Goal: Task Accomplishment & Management: Manage account settings

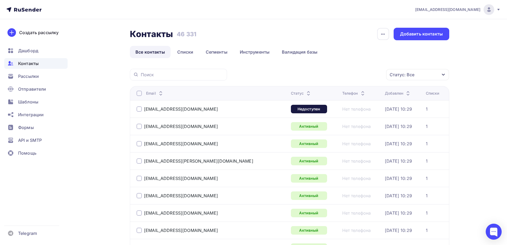
click at [407, 75] on div "Статус: Все" at bounding box center [402, 74] width 25 height 6
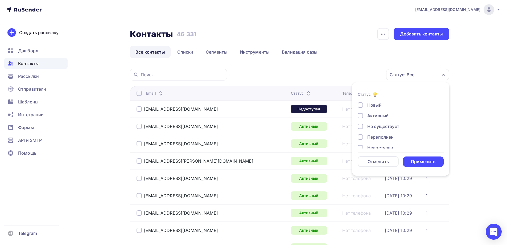
click at [379, 125] on div "Не существует" at bounding box center [383, 126] width 32 height 6
click at [375, 135] on div "Переполнен" at bounding box center [380, 137] width 26 height 6
click at [375, 122] on div "Недоступен" at bounding box center [380, 121] width 26 height 6
click at [379, 131] on div "Отписан" at bounding box center [376, 131] width 18 height 6
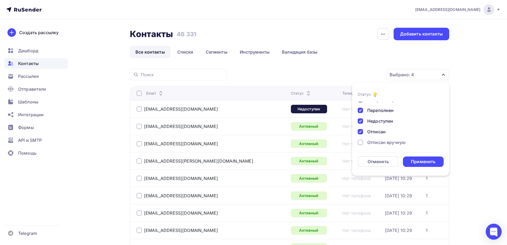
click at [381, 141] on div "Отписан вручную" at bounding box center [386, 142] width 38 height 6
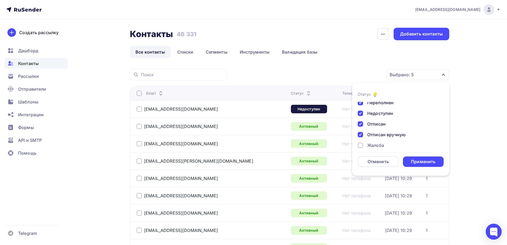
scroll to position [39, 0]
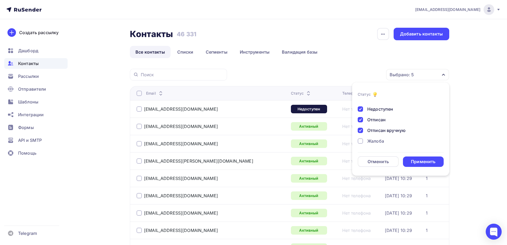
click at [379, 141] on div "Жалоба" at bounding box center [375, 141] width 17 height 6
click at [429, 163] on div "Применить" at bounding box center [423, 161] width 24 height 6
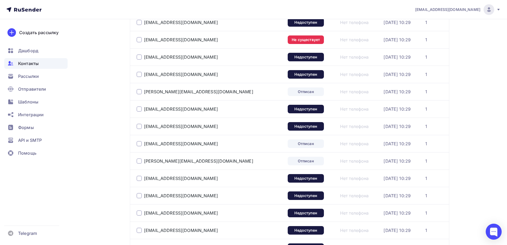
scroll to position [775, 0]
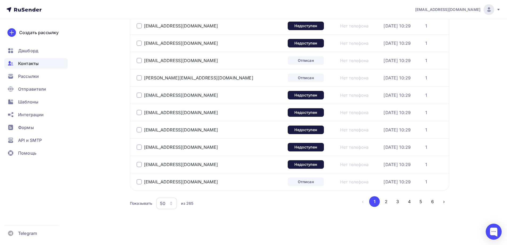
click at [173, 201] on icon "button" at bounding box center [171, 203] width 4 height 4
click at [174, 189] on div "100" at bounding box center [187, 186] width 51 height 6
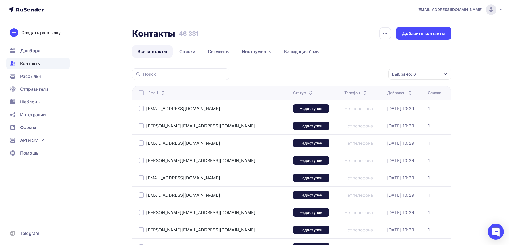
scroll to position [0, 0]
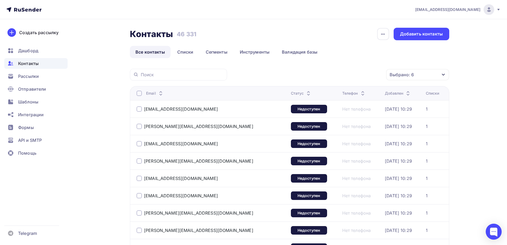
click at [138, 95] on div at bounding box center [139, 92] width 5 height 5
click at [315, 75] on div "Действие" at bounding box center [325, 74] width 20 height 6
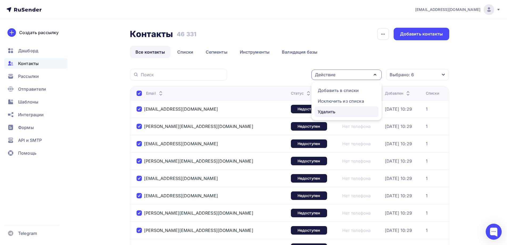
click at [331, 113] on div "Удалить" at bounding box center [327, 111] width 18 height 6
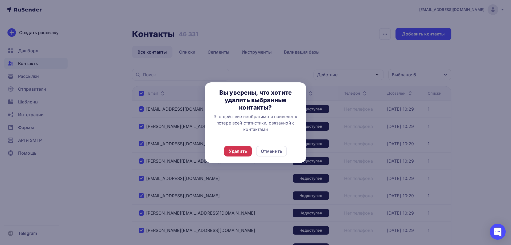
click at [241, 151] on div "Удалить" at bounding box center [238, 151] width 18 height 6
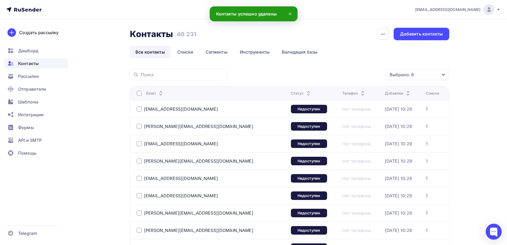
click at [138, 94] on div at bounding box center [139, 92] width 5 height 5
click at [352, 75] on div "Действие" at bounding box center [346, 74] width 70 height 10
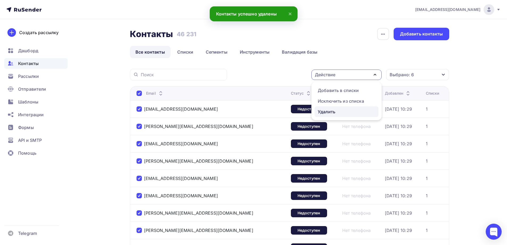
click at [346, 111] on div "Удалить" at bounding box center [346, 111] width 57 height 6
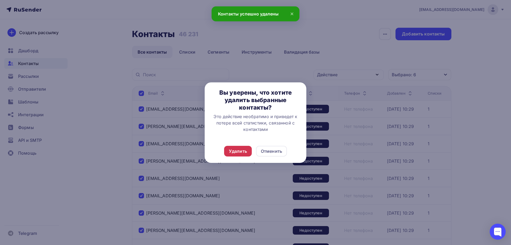
click at [242, 152] on div "Удалить" at bounding box center [238, 151] width 18 height 6
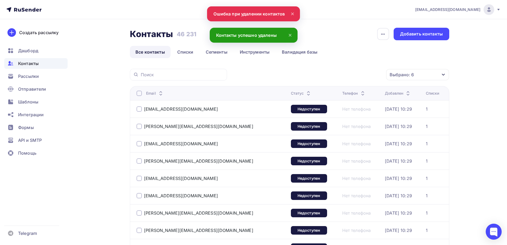
click at [141, 94] on div at bounding box center [139, 92] width 5 height 5
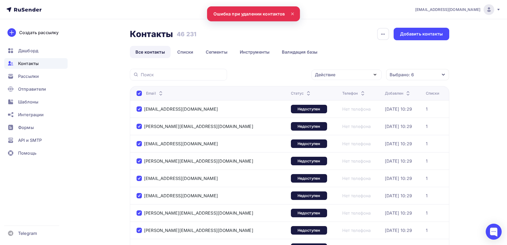
click at [352, 75] on div "Действие" at bounding box center [346, 74] width 70 height 10
click at [338, 110] on div "Удалить" at bounding box center [346, 111] width 57 height 6
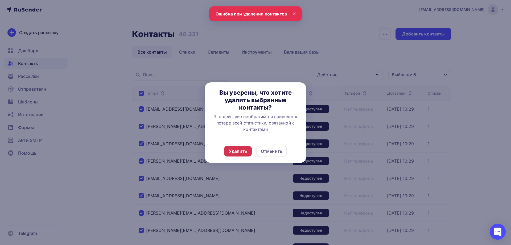
click at [234, 153] on div "Удалить" at bounding box center [238, 151] width 18 height 6
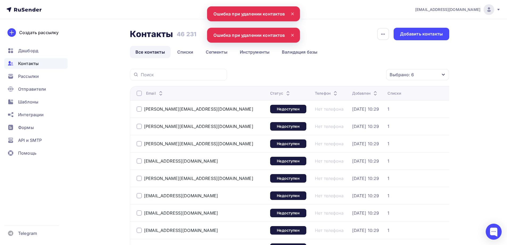
click at [140, 94] on div at bounding box center [139, 92] width 5 height 5
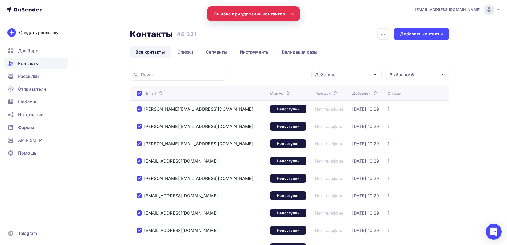
click at [359, 78] on div "Действие" at bounding box center [346, 74] width 70 height 10
click at [344, 109] on div "Удалить" at bounding box center [346, 111] width 57 height 6
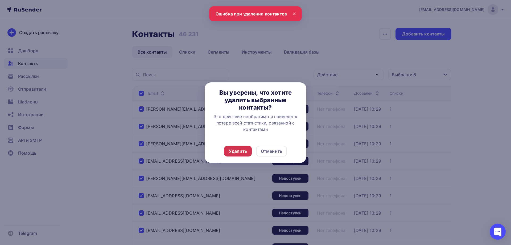
click at [229, 150] on div "Удалить" at bounding box center [238, 151] width 18 height 6
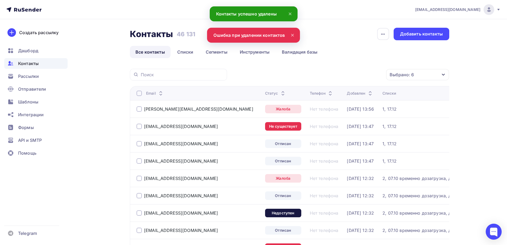
click at [140, 94] on div at bounding box center [139, 92] width 5 height 5
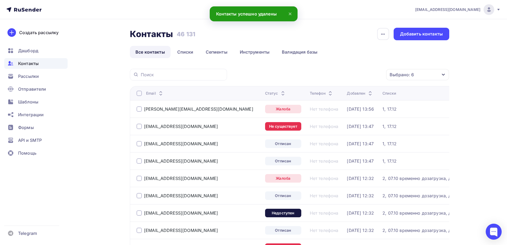
click at [140, 94] on div at bounding box center [139, 92] width 5 height 5
click at [370, 74] on div "Действие" at bounding box center [346, 74] width 70 height 10
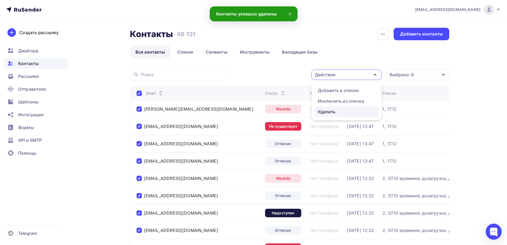
click at [330, 111] on div "Удалить" at bounding box center [327, 111] width 18 height 6
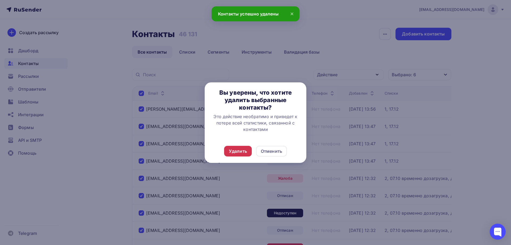
click at [239, 151] on div "Удалить" at bounding box center [238, 151] width 18 height 6
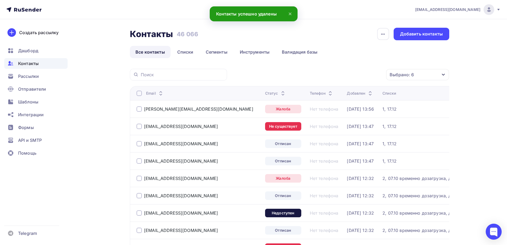
click at [138, 94] on div at bounding box center [139, 92] width 5 height 5
click at [360, 75] on div "Действие" at bounding box center [346, 74] width 70 height 10
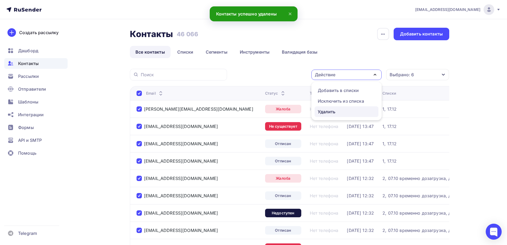
click at [331, 109] on div "Удалить" at bounding box center [327, 111] width 18 height 6
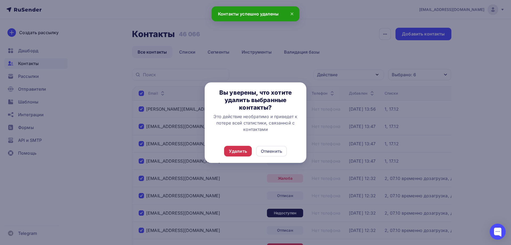
click at [228, 149] on div "Удалить" at bounding box center [238, 151] width 28 height 11
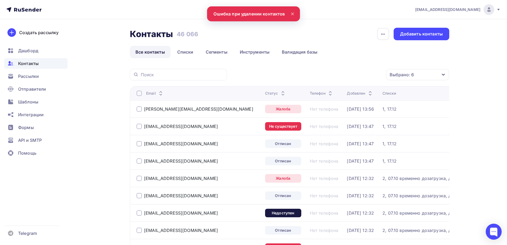
click at [137, 94] on div at bounding box center [139, 92] width 5 height 5
click at [352, 77] on div "Действие" at bounding box center [346, 74] width 70 height 10
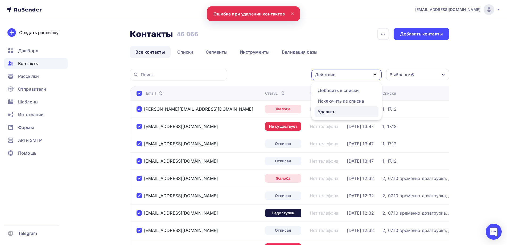
click at [335, 112] on div "Удалить" at bounding box center [327, 111] width 18 height 6
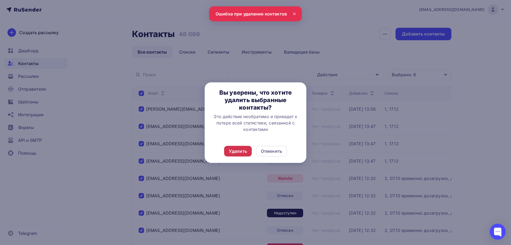
click at [248, 148] on div "Удалить" at bounding box center [238, 151] width 28 height 11
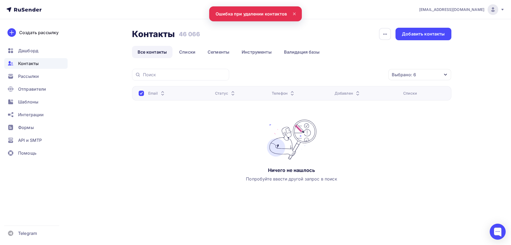
click at [159, 52] on link "Все контакты" at bounding box center [152, 52] width 41 height 12
